Goal: Information Seeking & Learning: Understand process/instructions

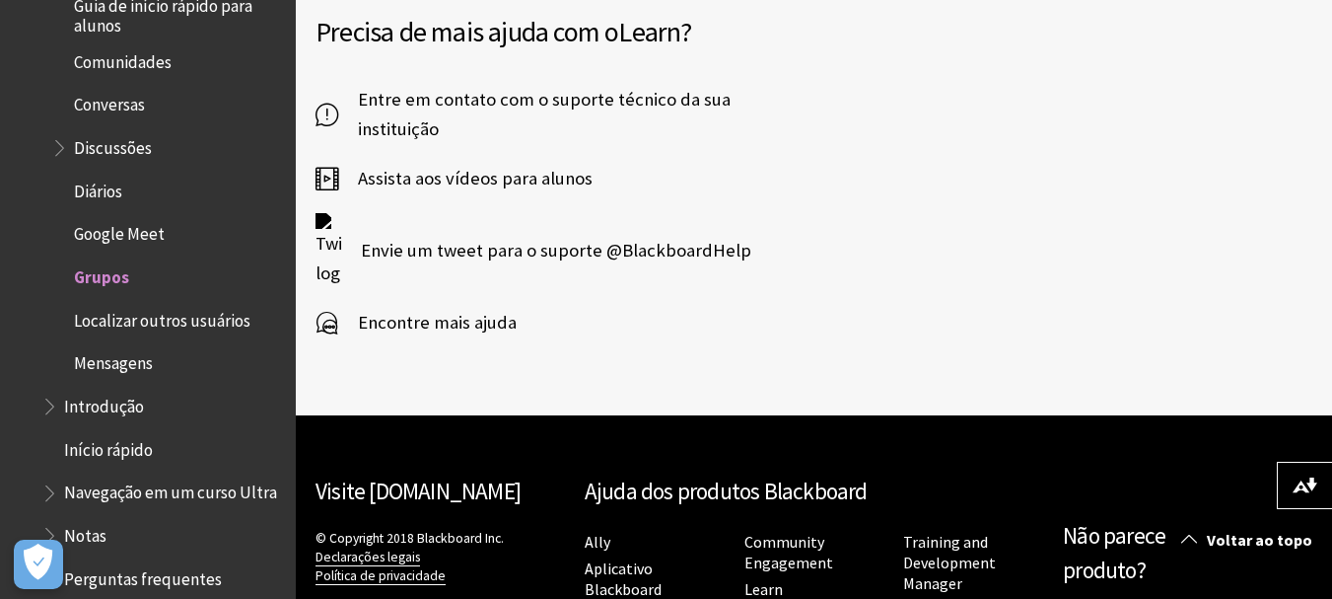
scroll to position [5061, 0]
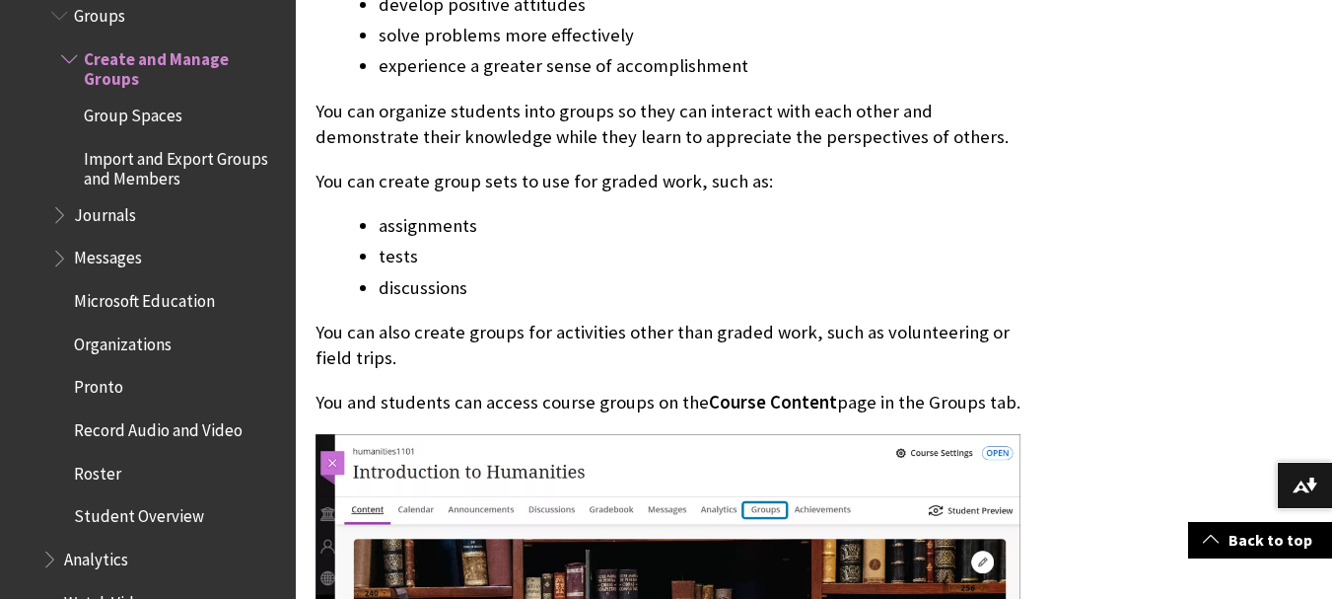
scroll to position [959, 0]
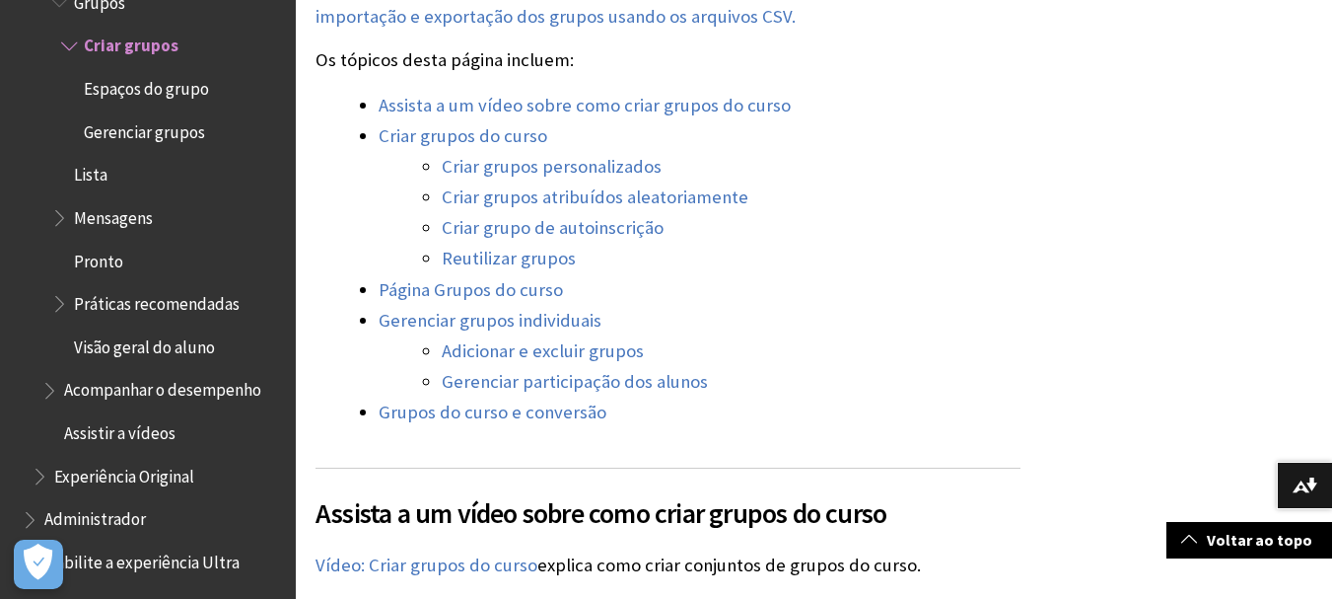
scroll to position [2089, 0]
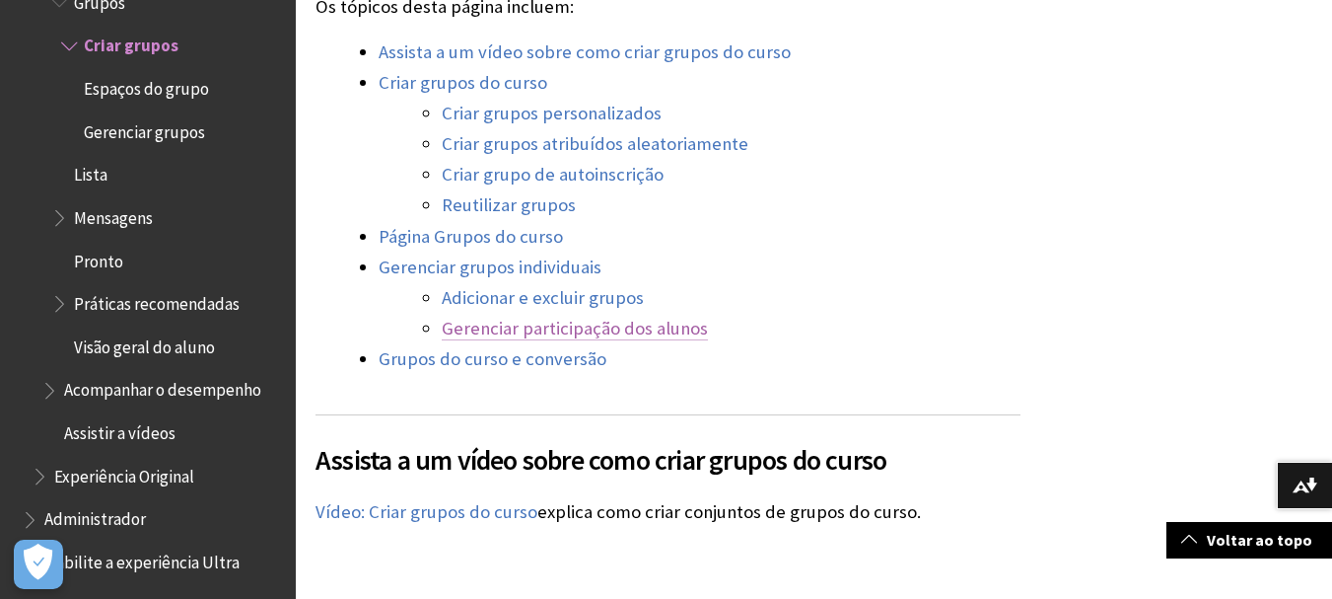
click at [586, 317] on link "Gerenciar participação dos alunos" at bounding box center [575, 329] width 266 height 24
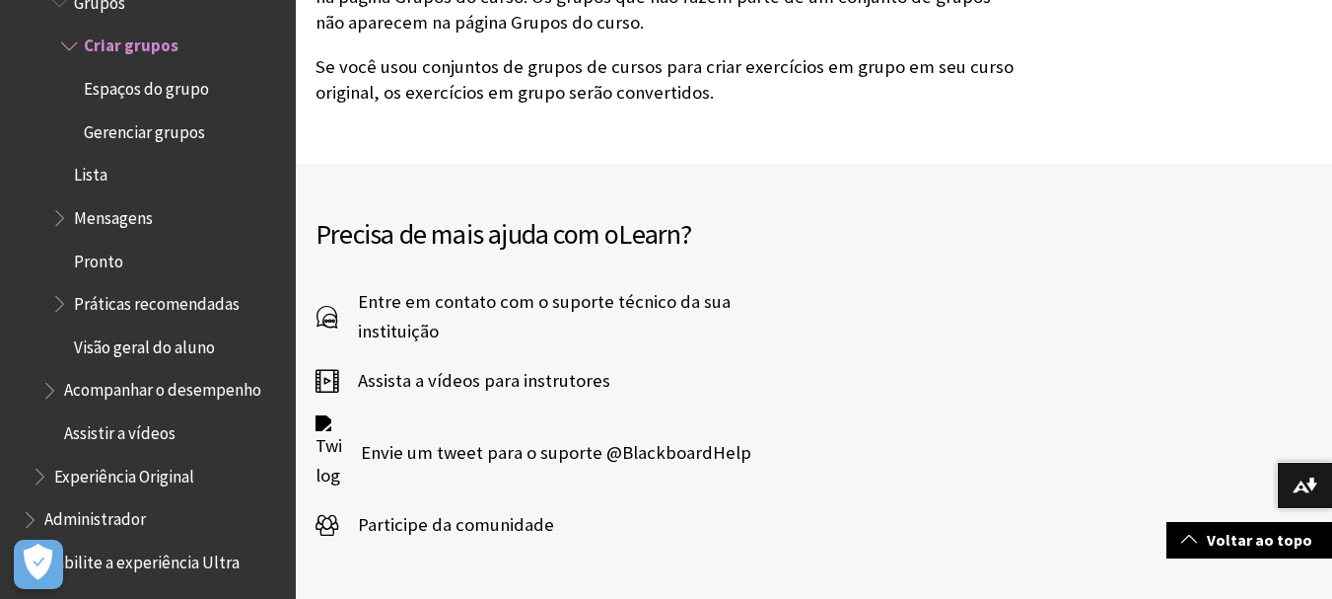
scroll to position [12958, 0]
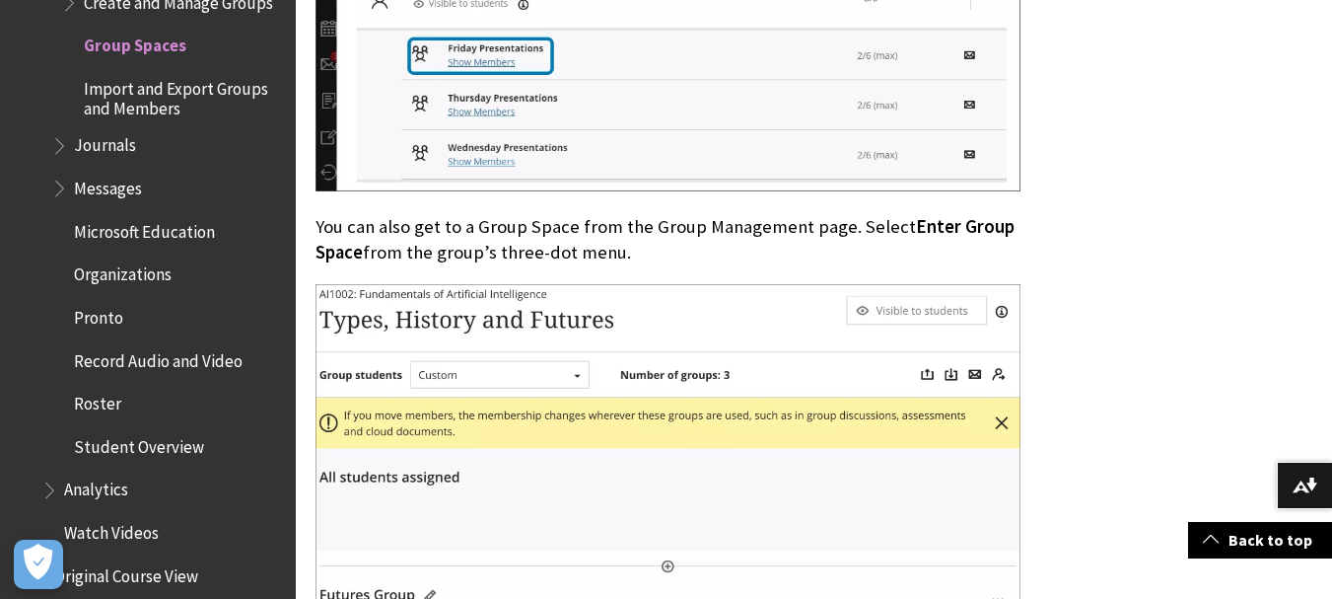
scroll to position [839, 0]
drag, startPoint x: 0, startPoint y: 0, endPoint x: 1005, endPoint y: 149, distance: 1015.8
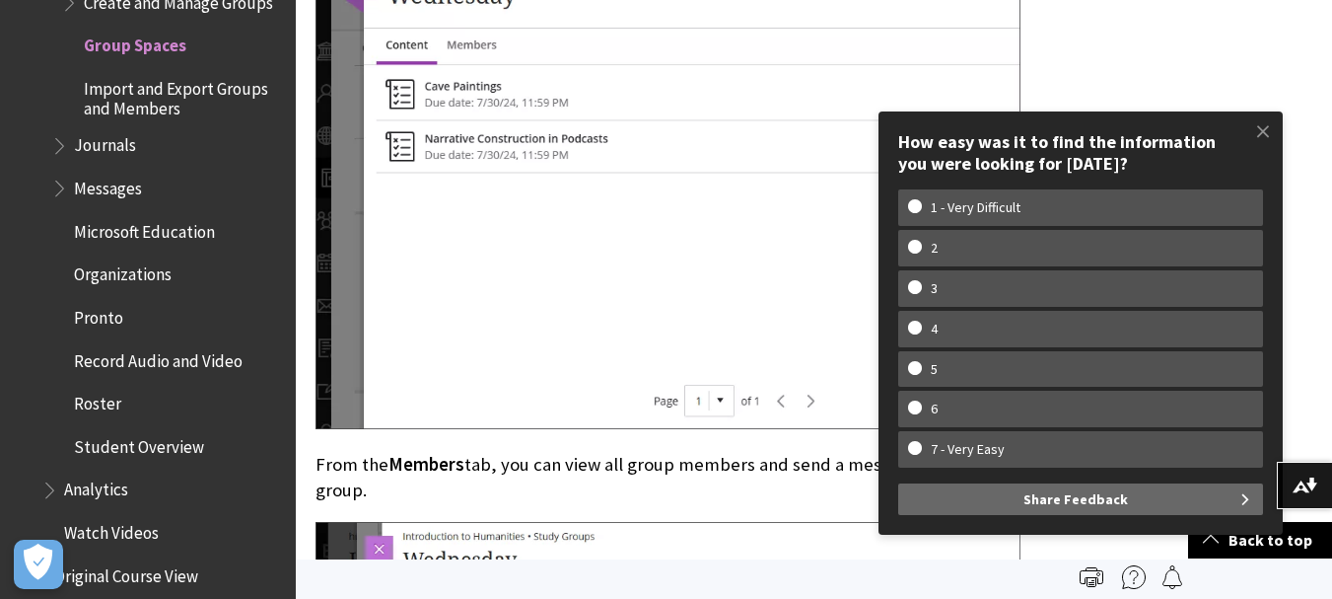
scroll to position [1511, 0]
